Goal: Task Accomplishment & Management: Manage account settings

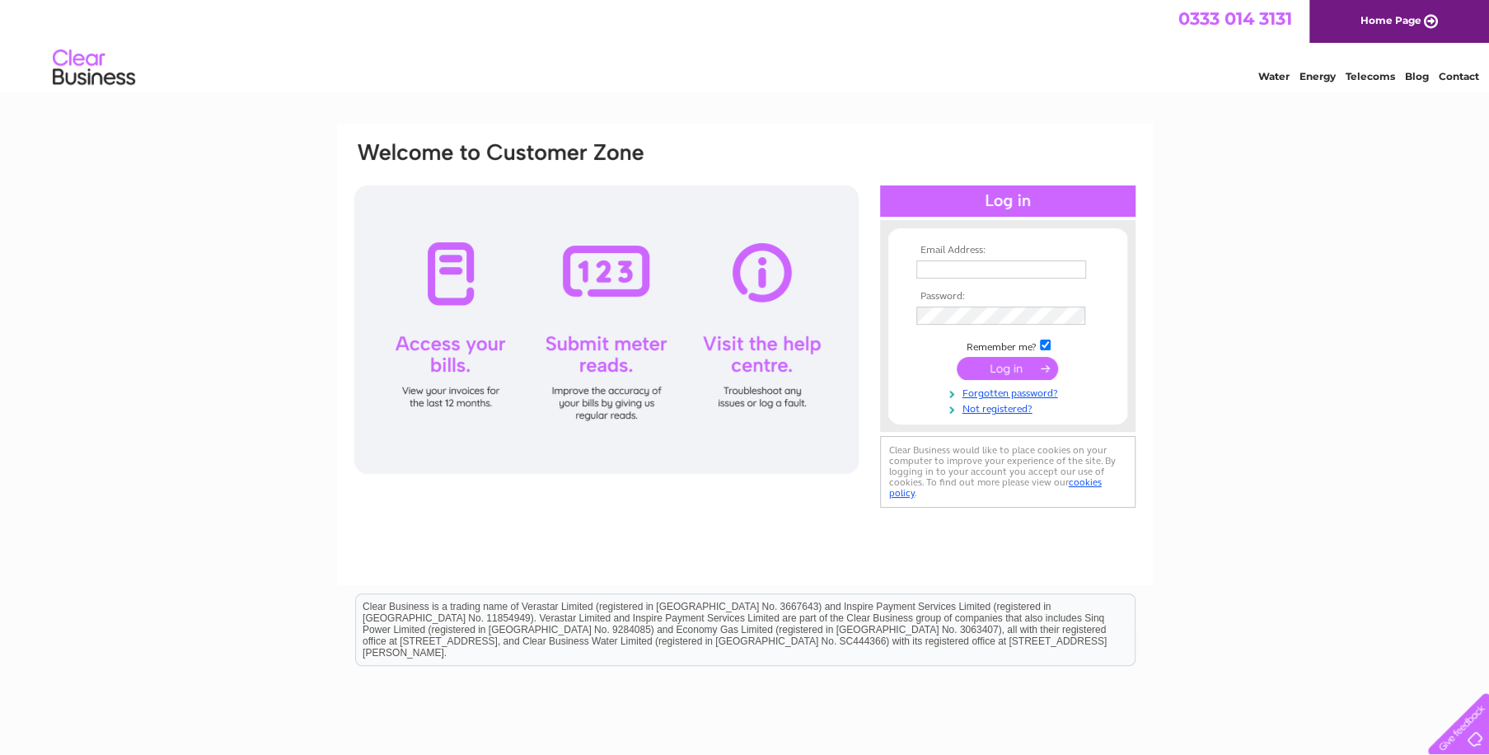
type input "alistair.cowan@tgbaker.com"
click at [989, 367] on input "submit" at bounding box center [1007, 368] width 101 height 23
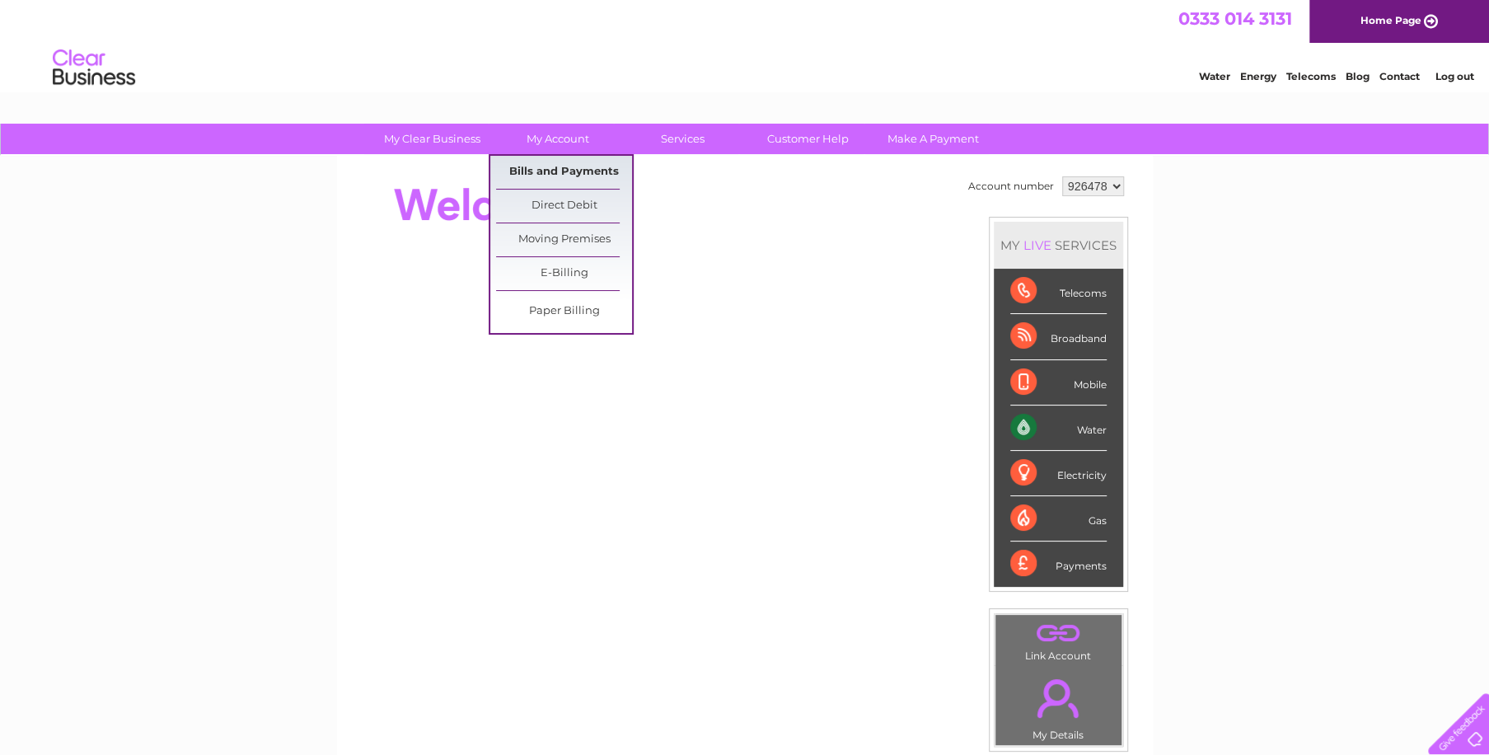
click at [565, 172] on link "Bills and Payments" at bounding box center [564, 172] width 136 height 33
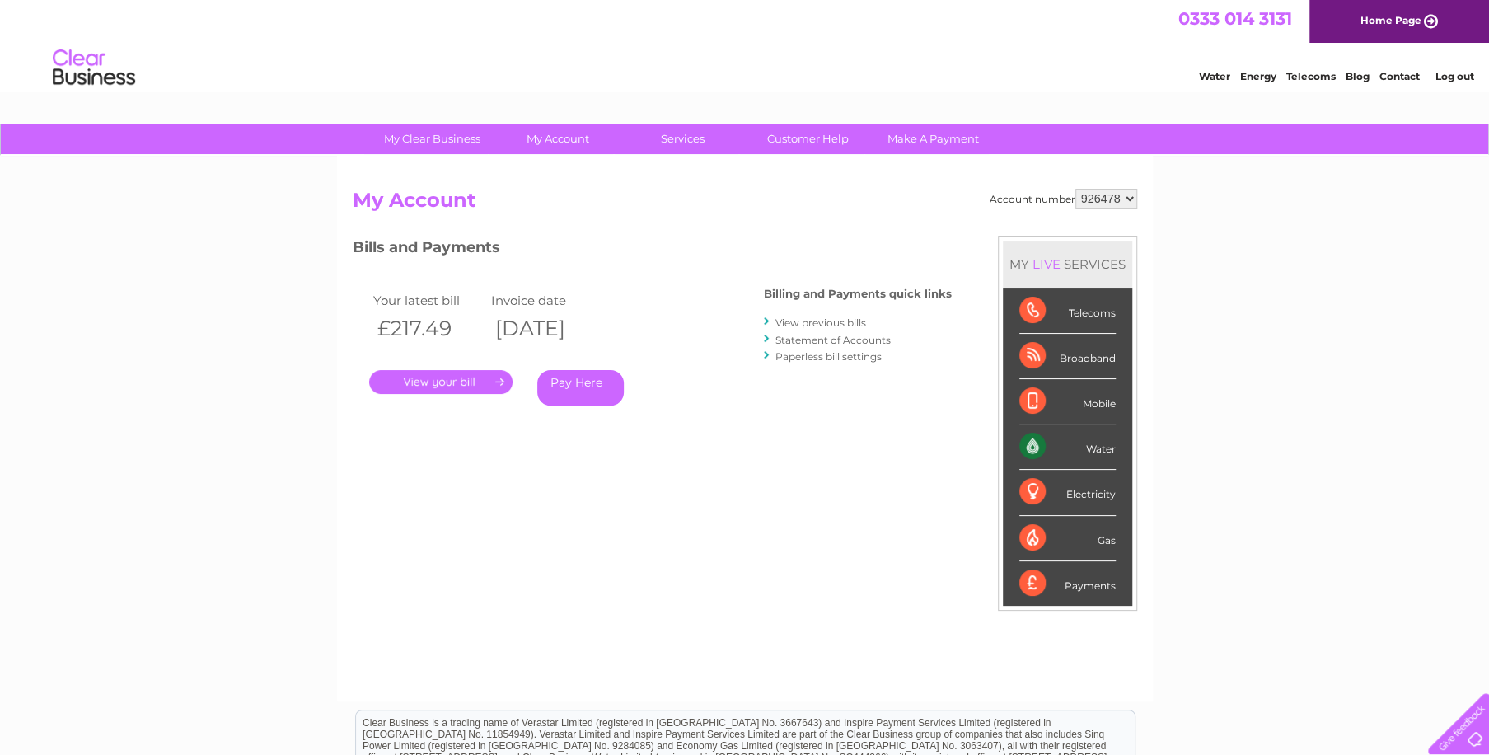
click at [457, 378] on link "." at bounding box center [440, 382] width 143 height 24
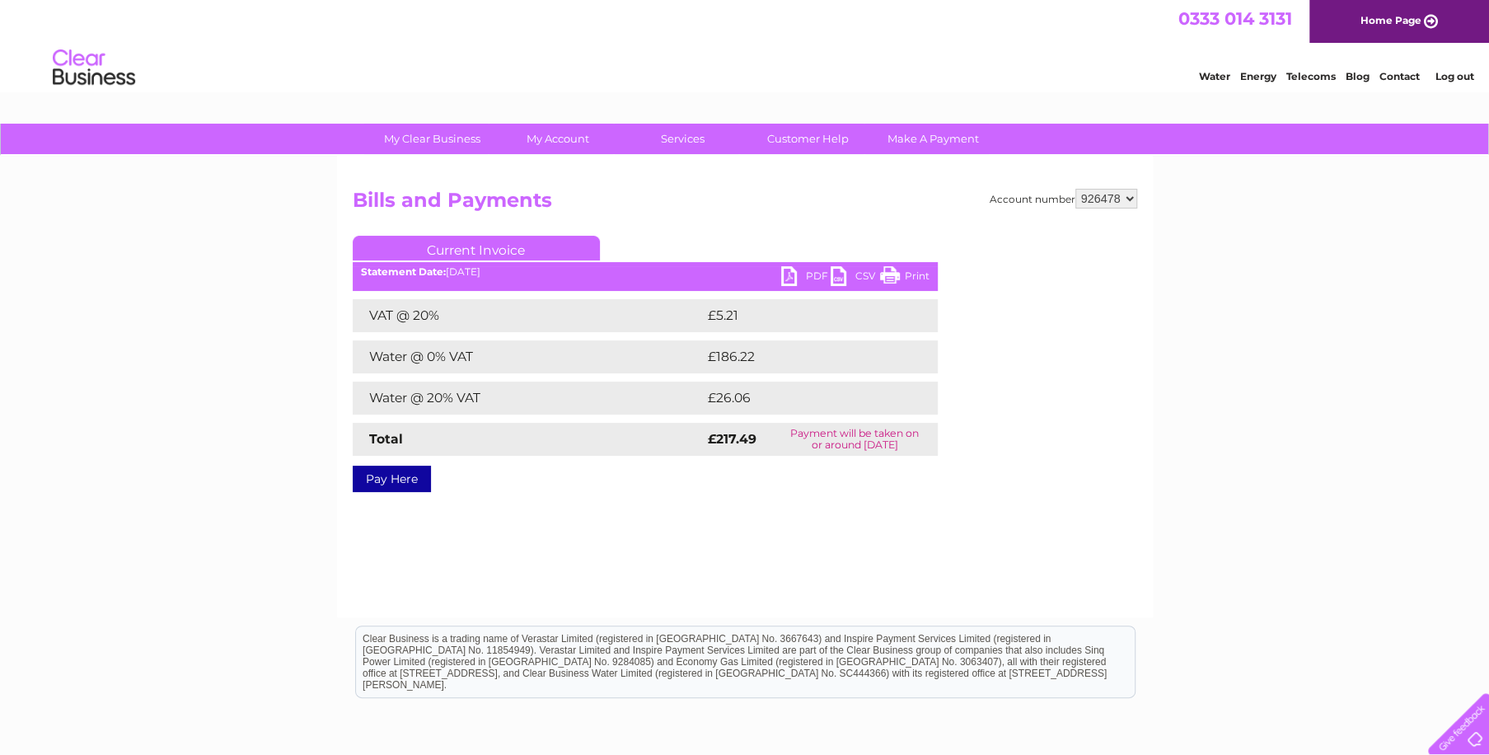
click at [817, 270] on link "PDF" at bounding box center [805, 278] width 49 height 24
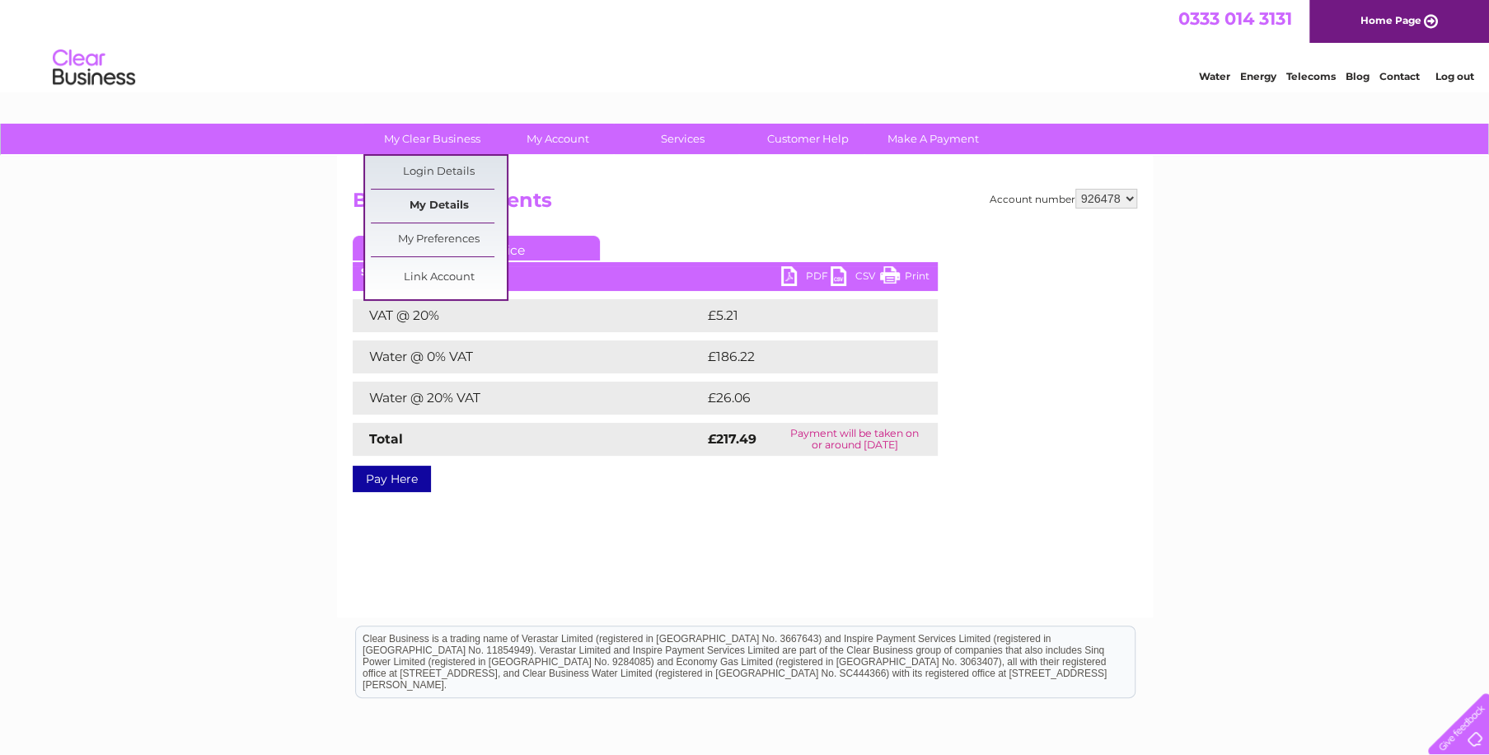
click at [430, 202] on link "My Details" at bounding box center [439, 206] width 136 height 33
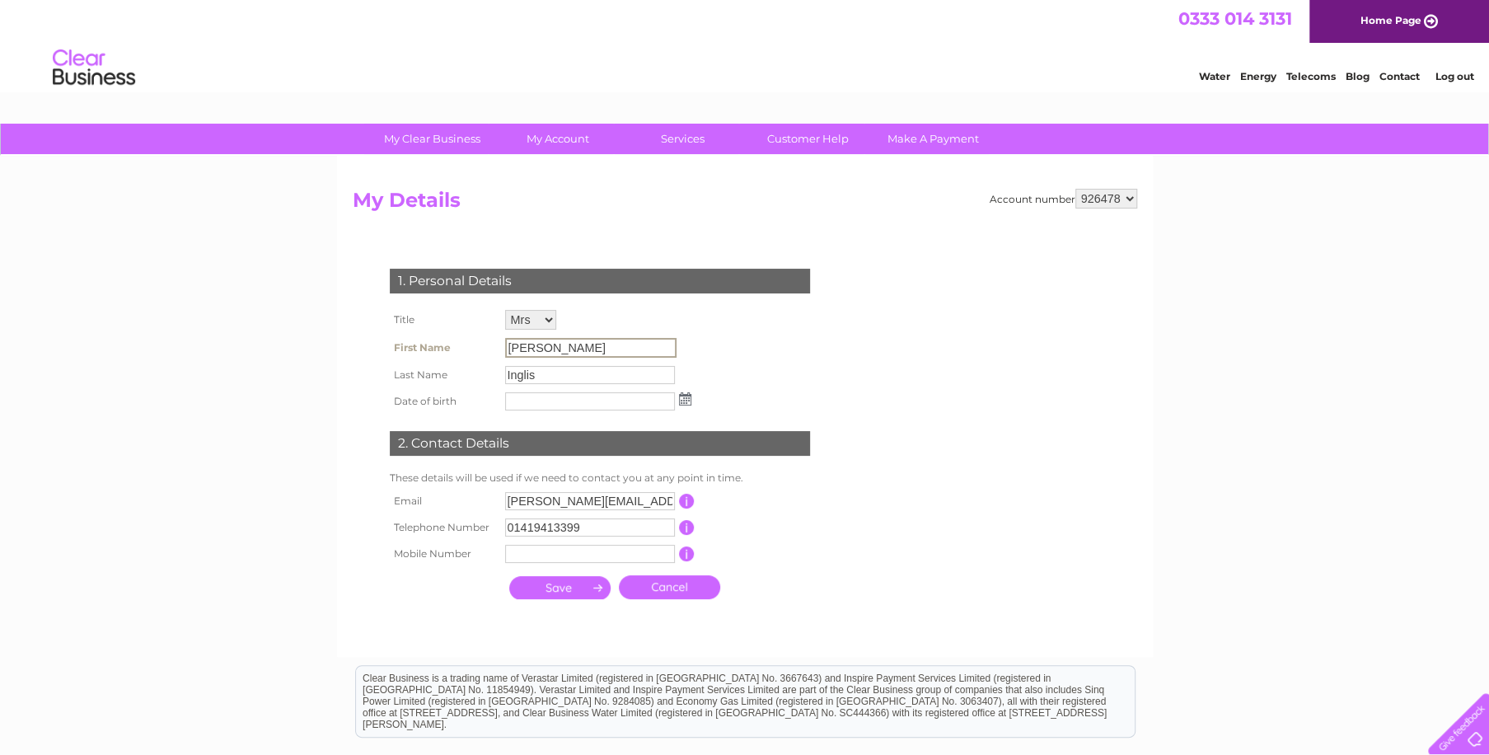
drag, startPoint x: 509, startPoint y: 349, endPoint x: 427, endPoint y: 347, distance: 81.6
click at [427, 347] on tr "First Name Jennifer" at bounding box center [541, 348] width 310 height 28
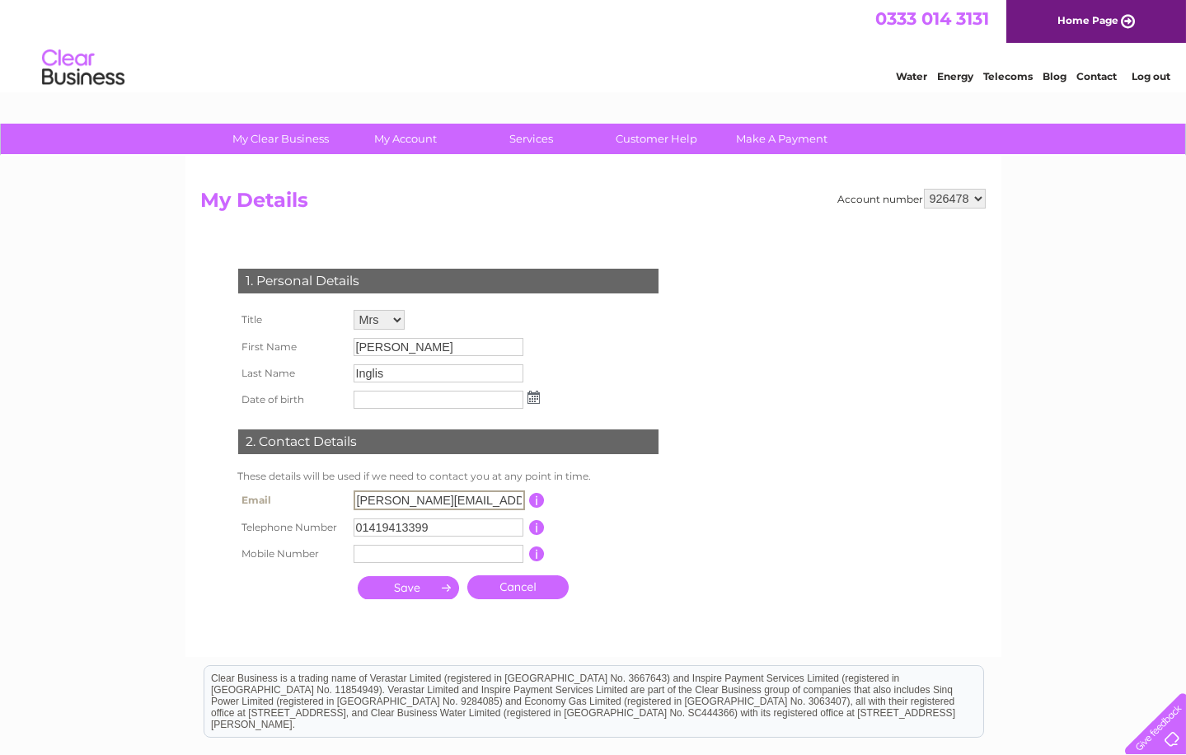
drag, startPoint x: 427, startPoint y: 499, endPoint x: 234, endPoint y: 470, distance: 195.0
click at [232, 495] on div "1. Personal Details Title Mr Mrs Ms Miss Dr Rev Prof Other First Name Jennifer …" at bounding box center [451, 429] width 501 height 355
drag, startPoint x: 511, startPoint y: 498, endPoint x: 191, endPoint y: 452, distance: 323.0
click at [896, 82] on div "My Clear Business Login Details My Details My Preferences Link Account My Accou…" at bounding box center [911, 76] width 31 height 12
click at [284, 494] on th "Email" at bounding box center [291, 500] width 115 height 28
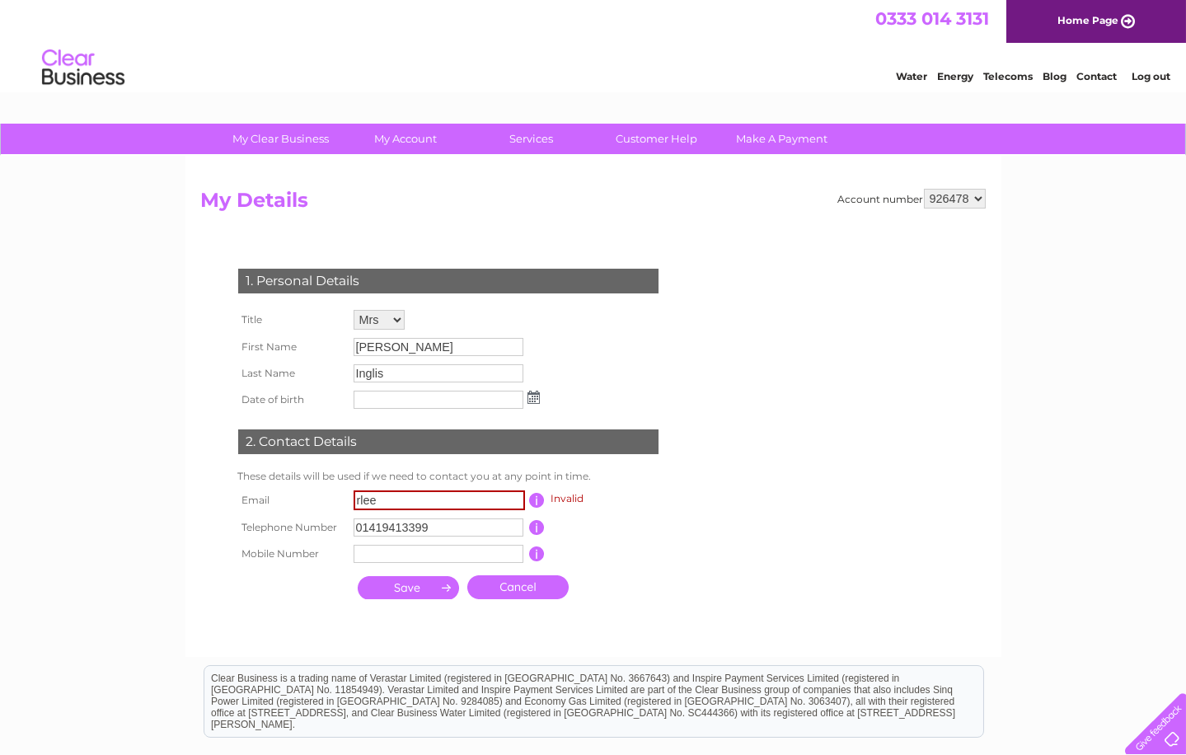
drag, startPoint x: 377, startPoint y: 504, endPoint x: 391, endPoint y: 500, distance: 14.4
click at [388, 500] on input "rlee" at bounding box center [439, 500] width 171 height 20
type input "rlee@ssuk.co.uk"
click at [398, 587] on input "submit" at bounding box center [408, 585] width 101 height 23
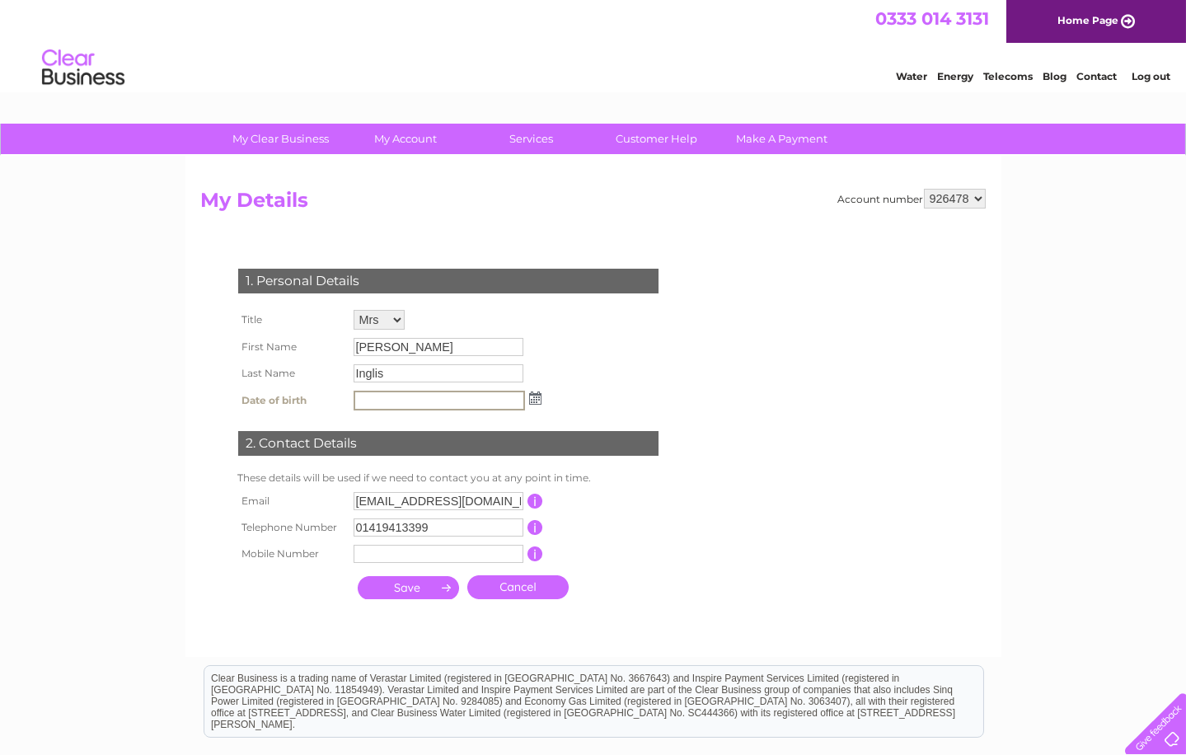
click at [367, 400] on input "text" at bounding box center [439, 401] width 171 height 20
type input "14/10/1991"
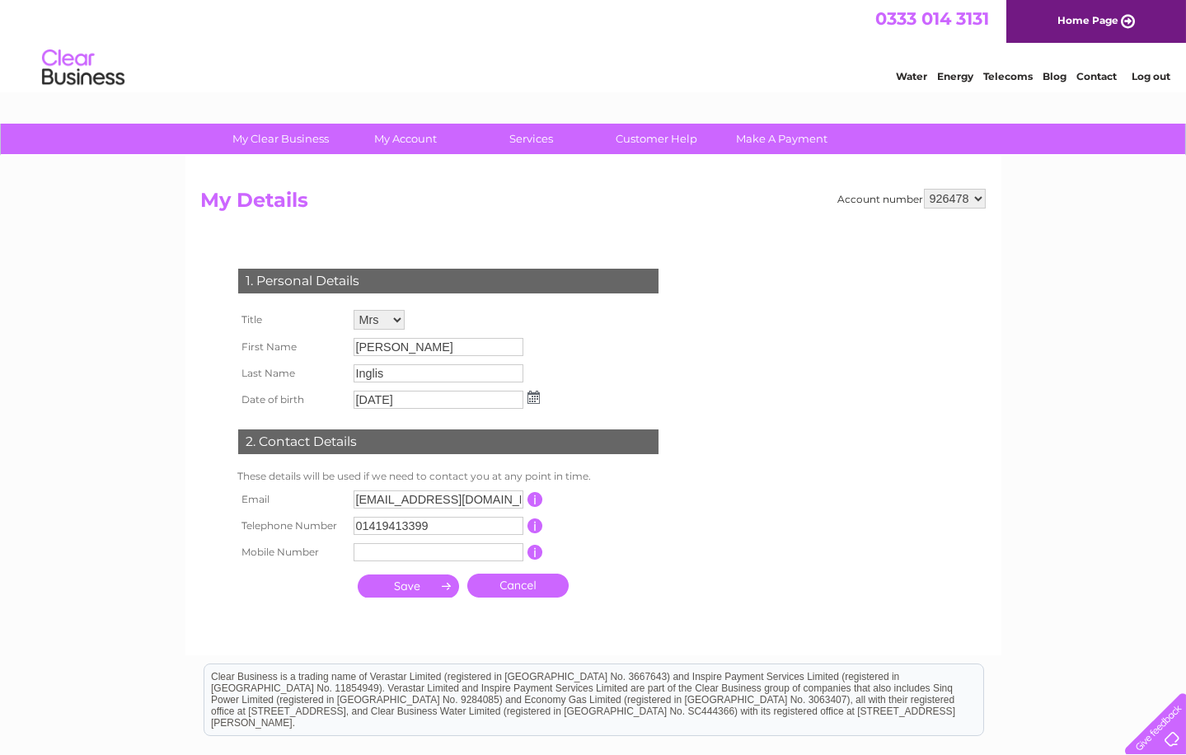
click at [401, 584] on input "submit" at bounding box center [408, 585] width 101 height 23
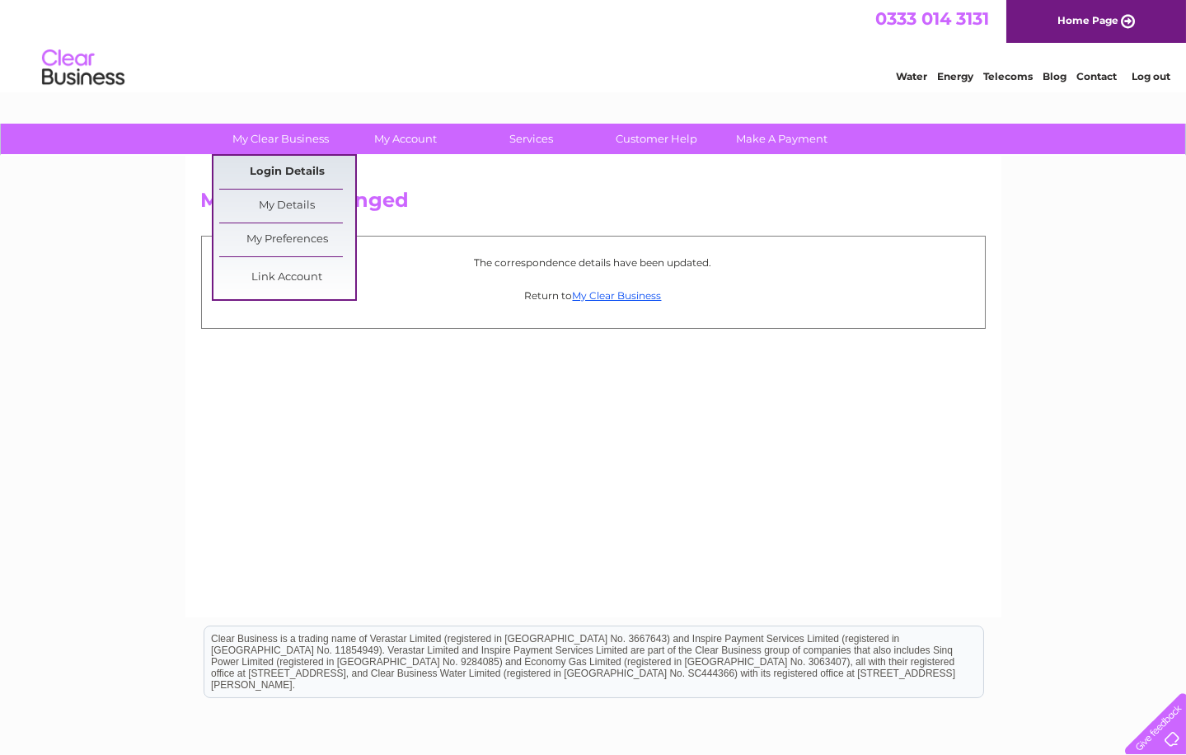
click at [1076, 82] on link "Login Details" at bounding box center [1096, 74] width 40 height 16
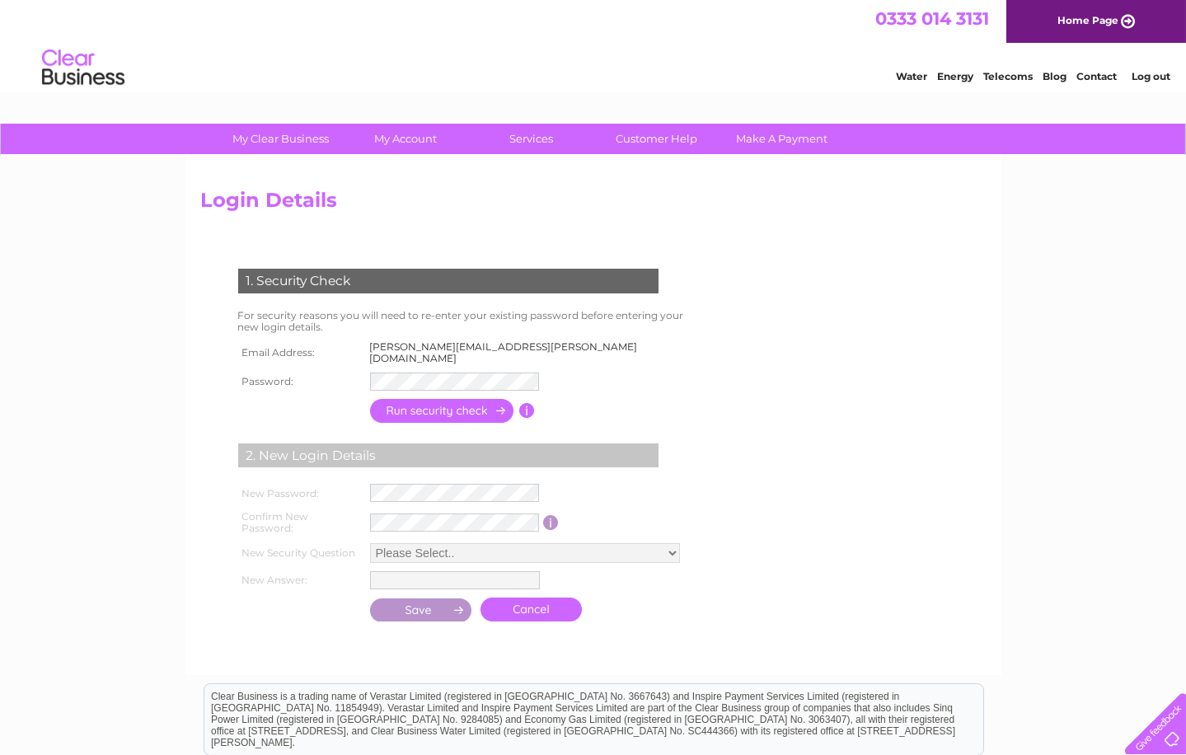
click at [432, 401] on input "button" at bounding box center [442, 411] width 145 height 24
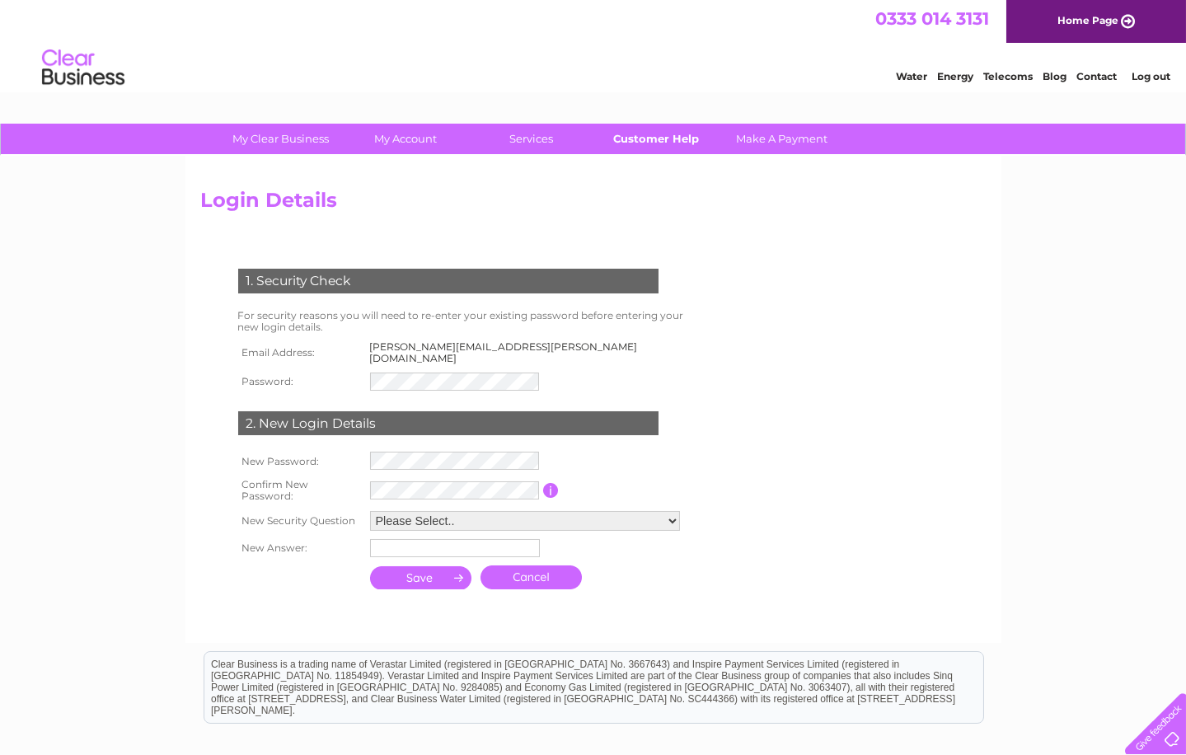
click at [636, 134] on link "Customer Help" at bounding box center [656, 139] width 136 height 30
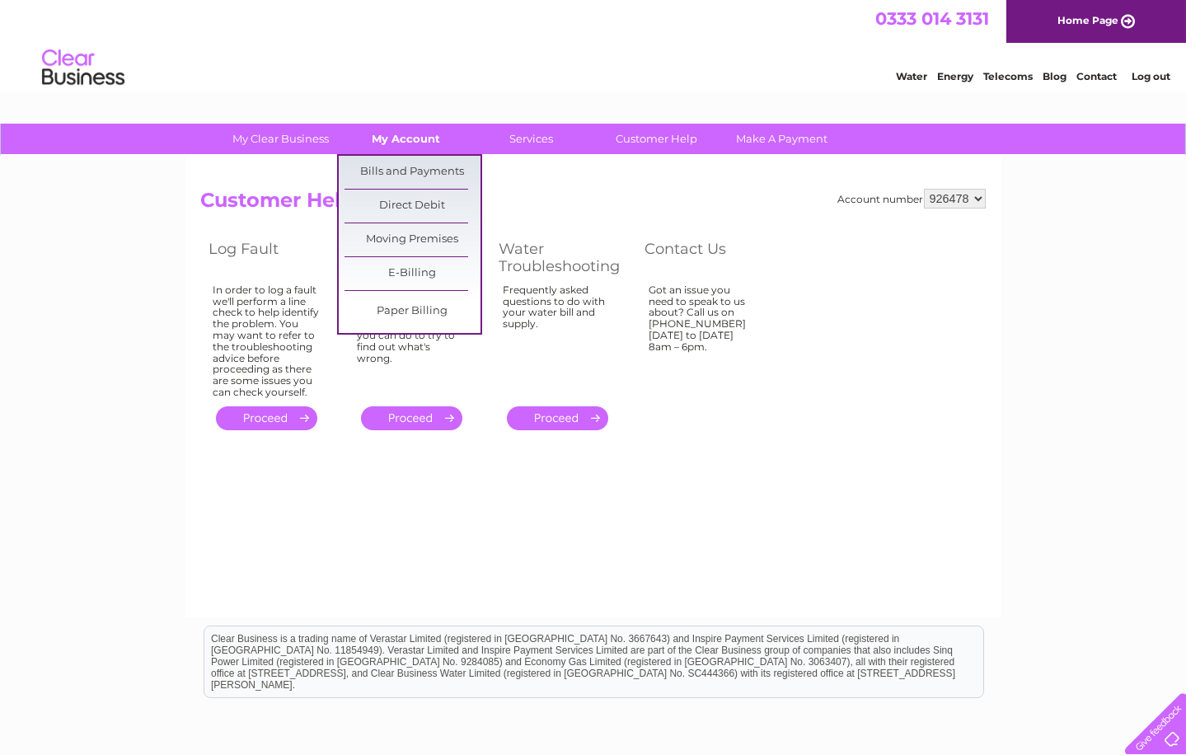
click at [402, 141] on link "My Account" at bounding box center [406, 139] width 136 height 30
